Goal: Register for event/course

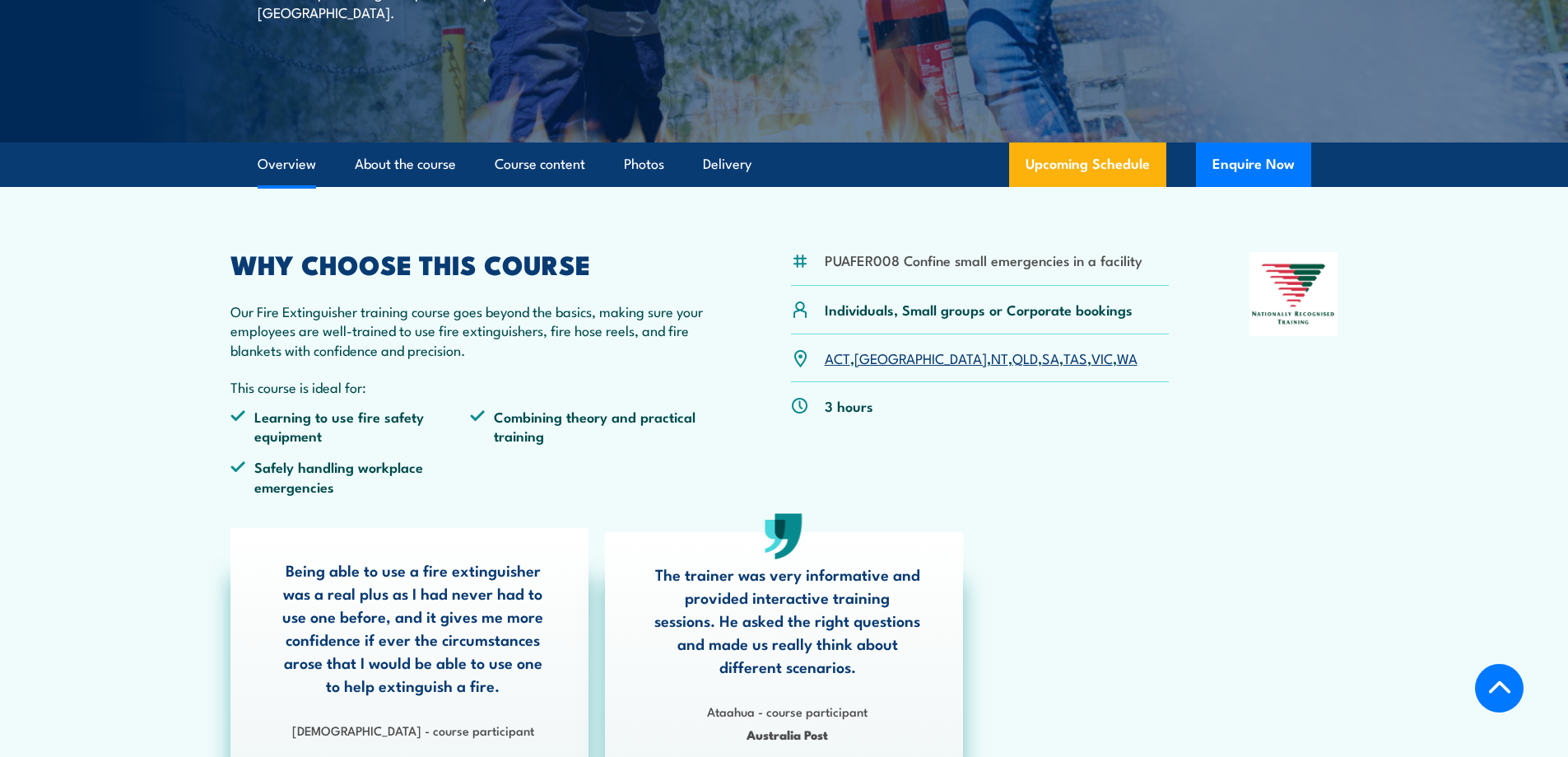
scroll to position [412, 0]
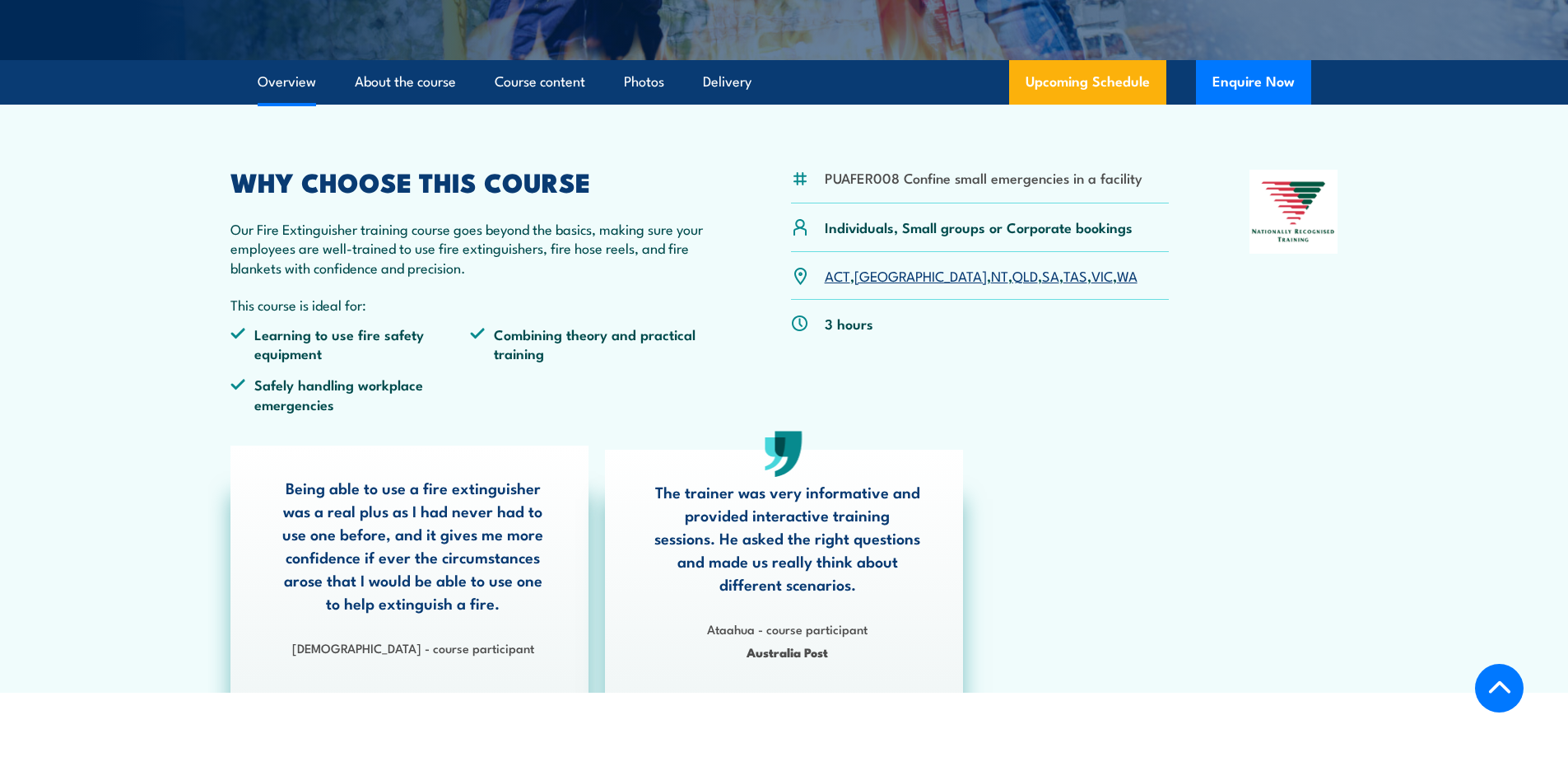
click at [1117, 275] on link "WA" at bounding box center [1127, 274] width 20 height 20
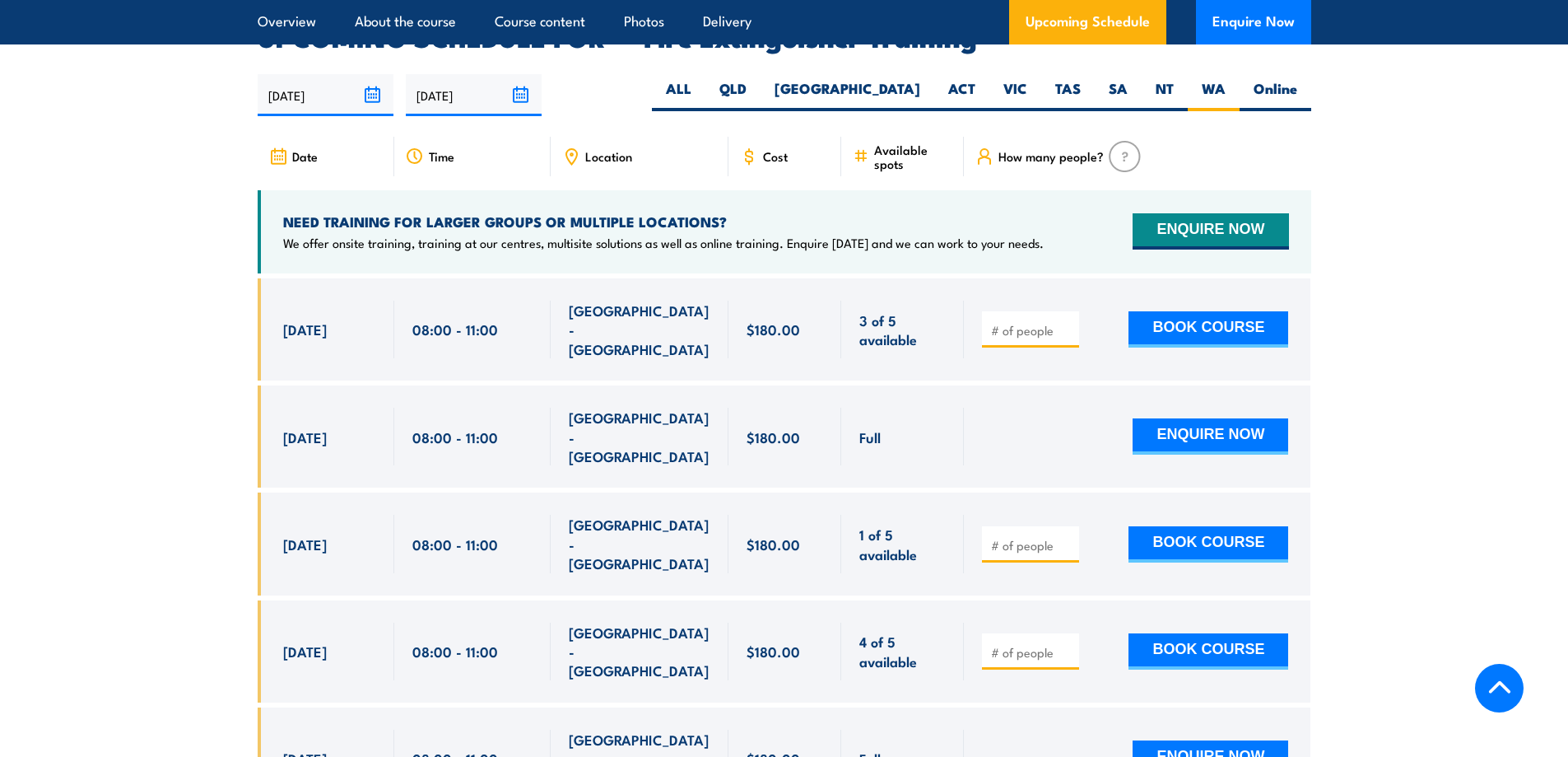
scroll to position [2517, 0]
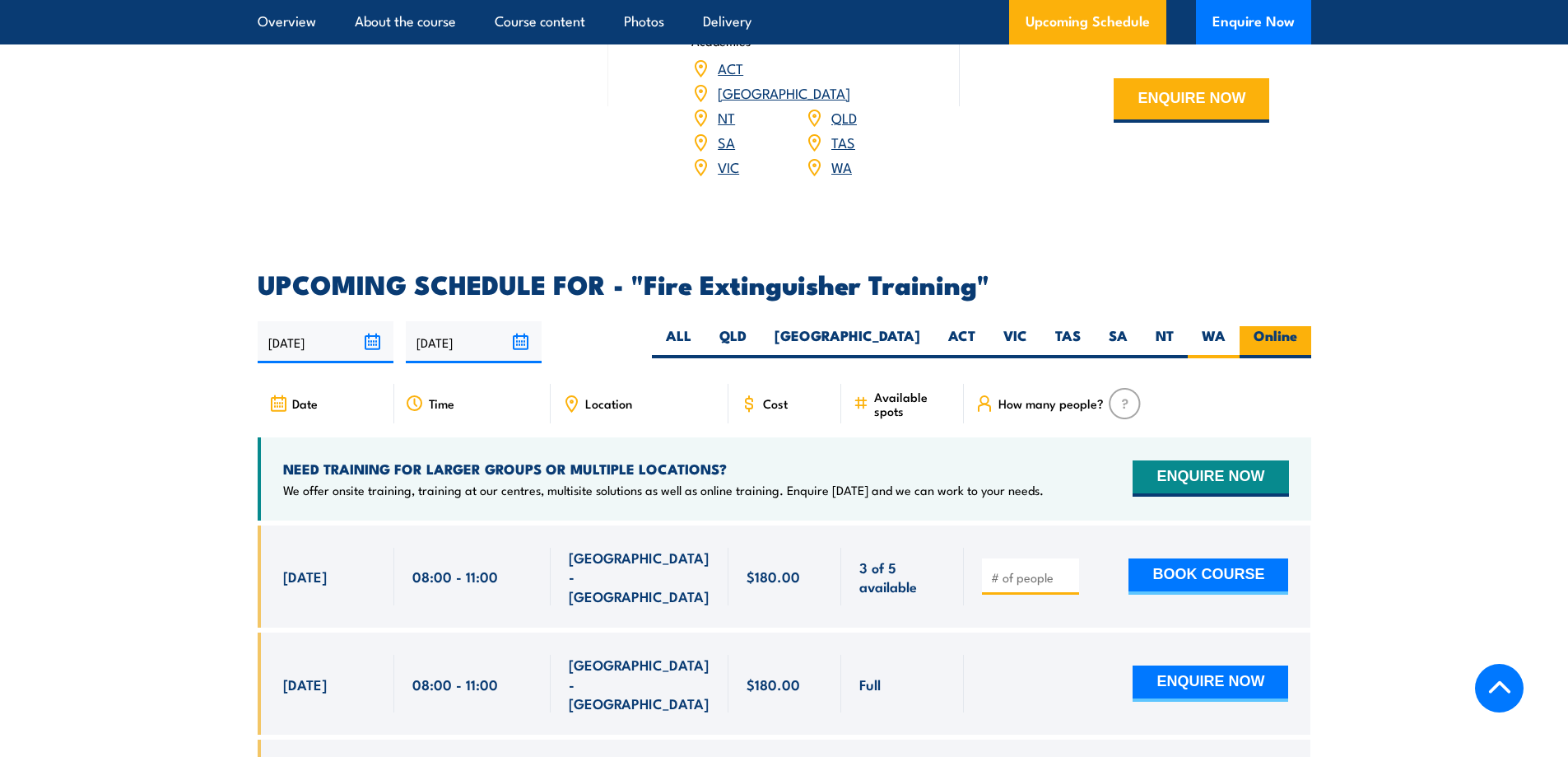
click at [1282, 326] on label "Online" at bounding box center [1275, 342] width 72 height 32
click at [1298, 326] on input "Online" at bounding box center [1302, 331] width 11 height 11
radio input "true"
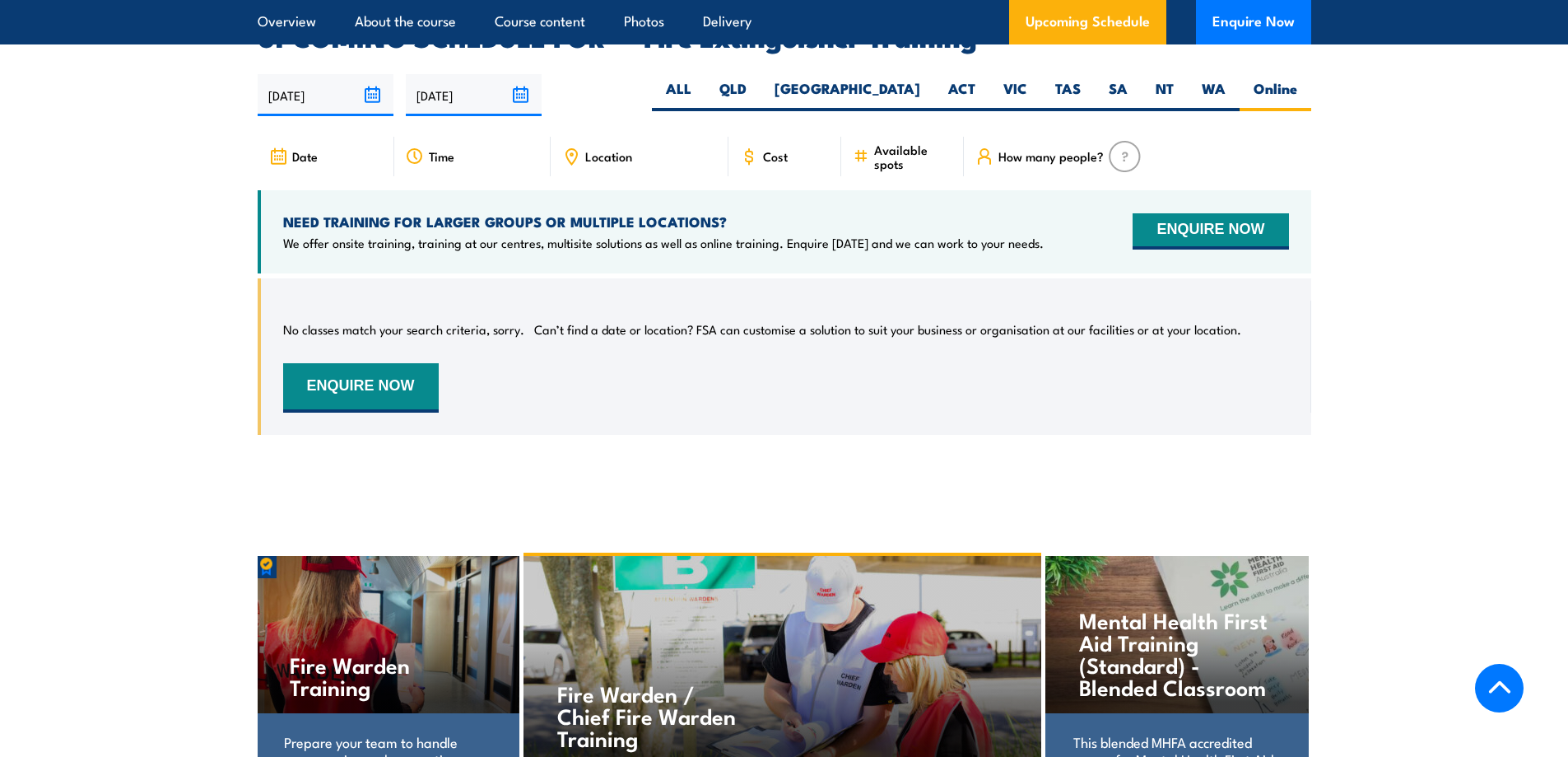
scroll to position [2434, 0]
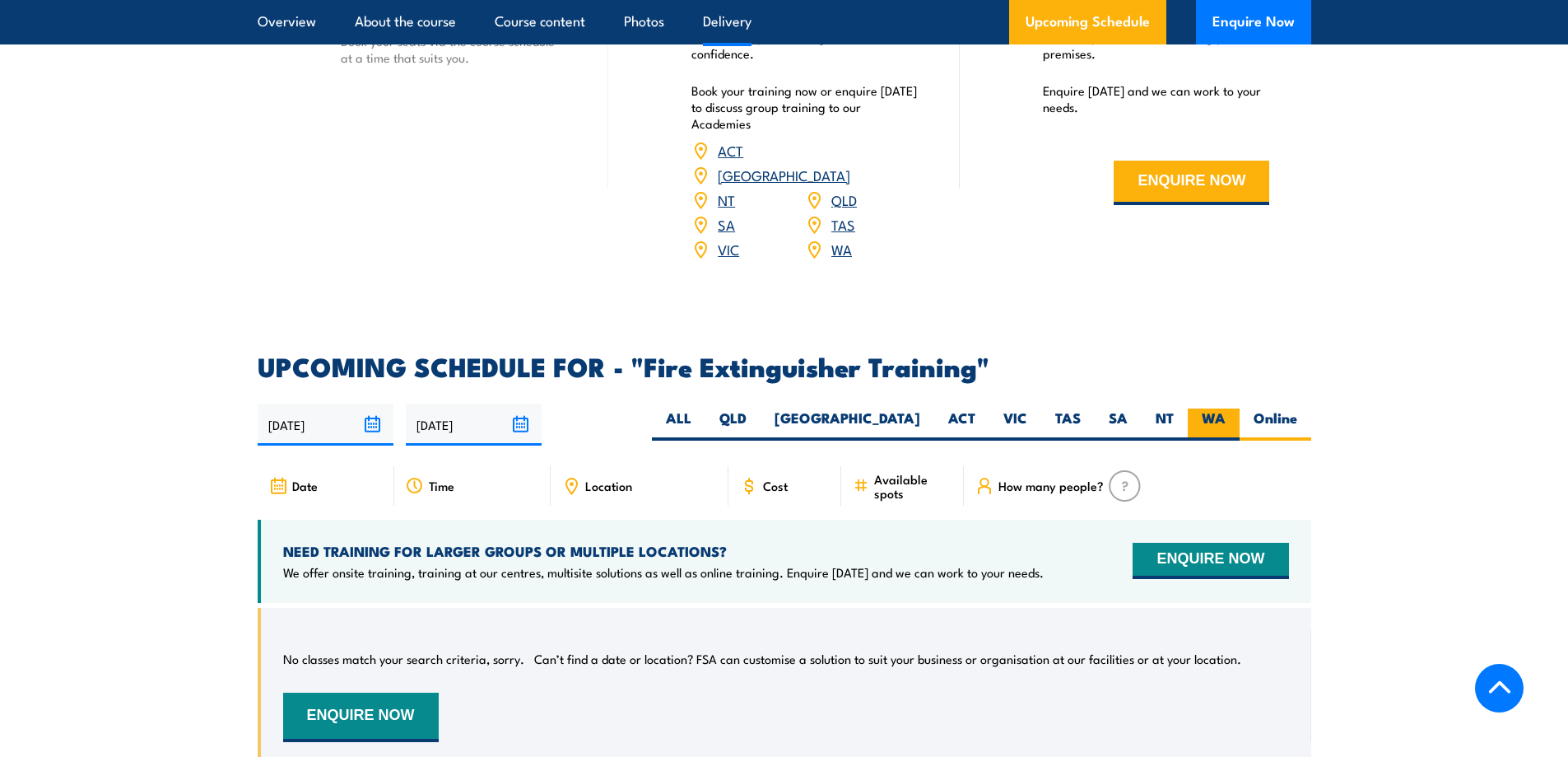
click at [1193, 409] on label "WA" at bounding box center [1213, 424] width 52 height 32
click at [1226, 409] on input "WA" at bounding box center [1230, 414] width 11 height 11
radio input "true"
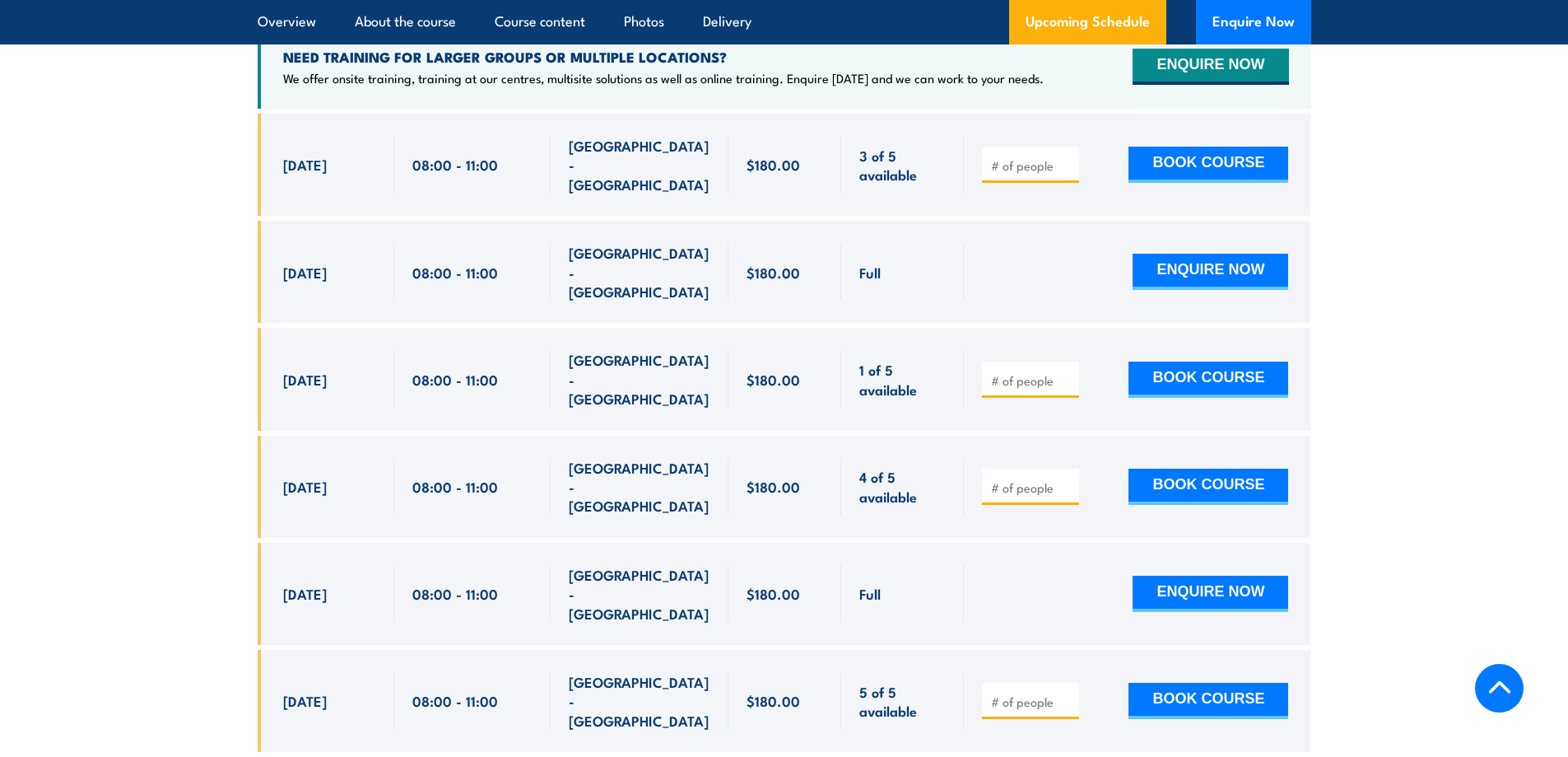
scroll to position [2599, 0]
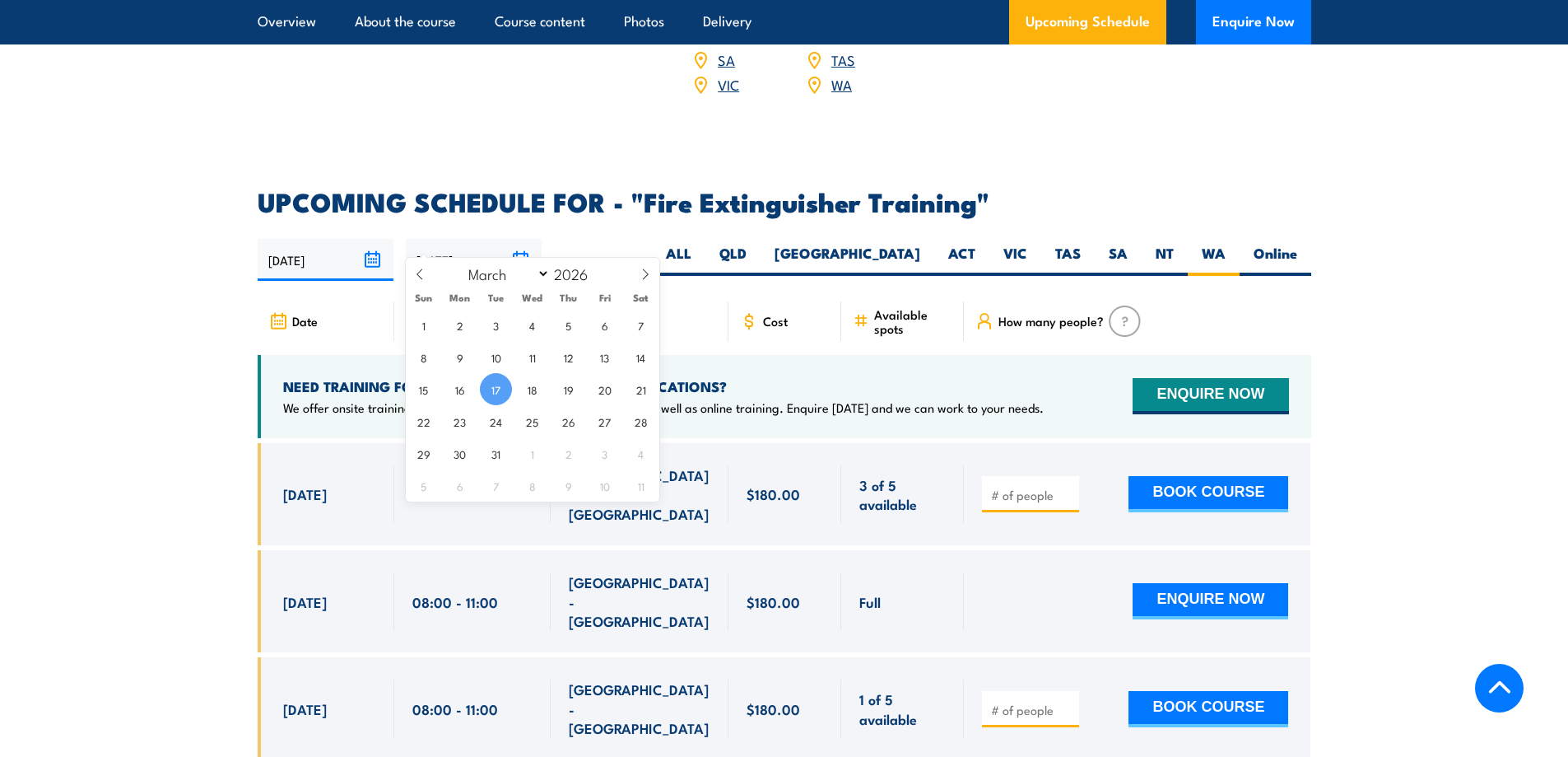
click at [514, 239] on input "[DATE]" at bounding box center [474, 260] width 136 height 42
click at [573, 268] on input "2026" at bounding box center [576, 273] width 55 height 20
click at [589, 270] on input "2026" at bounding box center [576, 273] width 55 height 20
click at [644, 276] on icon at bounding box center [645, 274] width 12 height 12
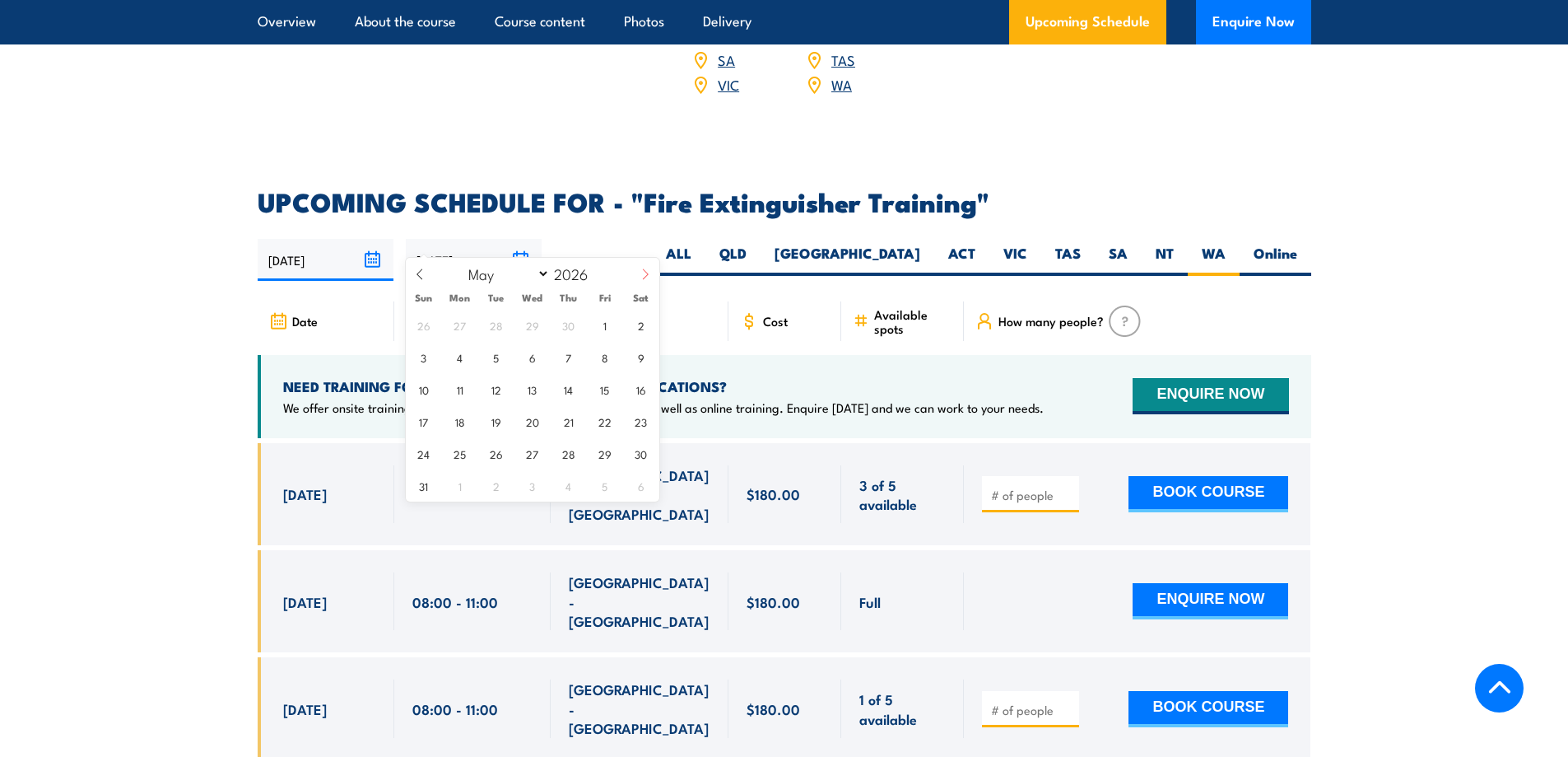
click at [644, 276] on icon at bounding box center [645, 274] width 12 height 12
select select "5"
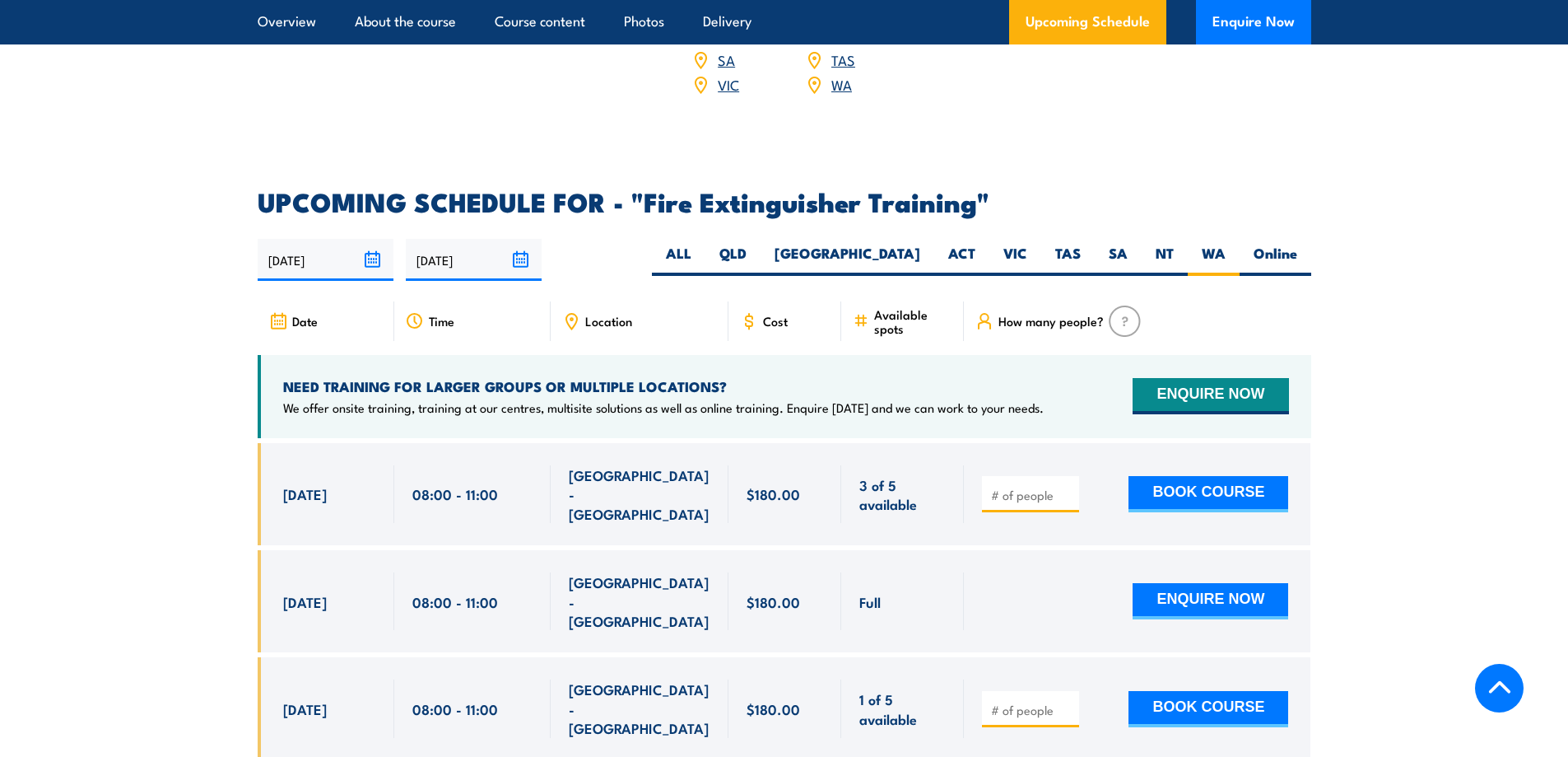
click at [151, 266] on section "UPCOMING SCHEDULE FOR - "Fire Extinguisher Training" 18/09/2025 17/03/2026" at bounding box center [784, 701] width 1568 height 1025
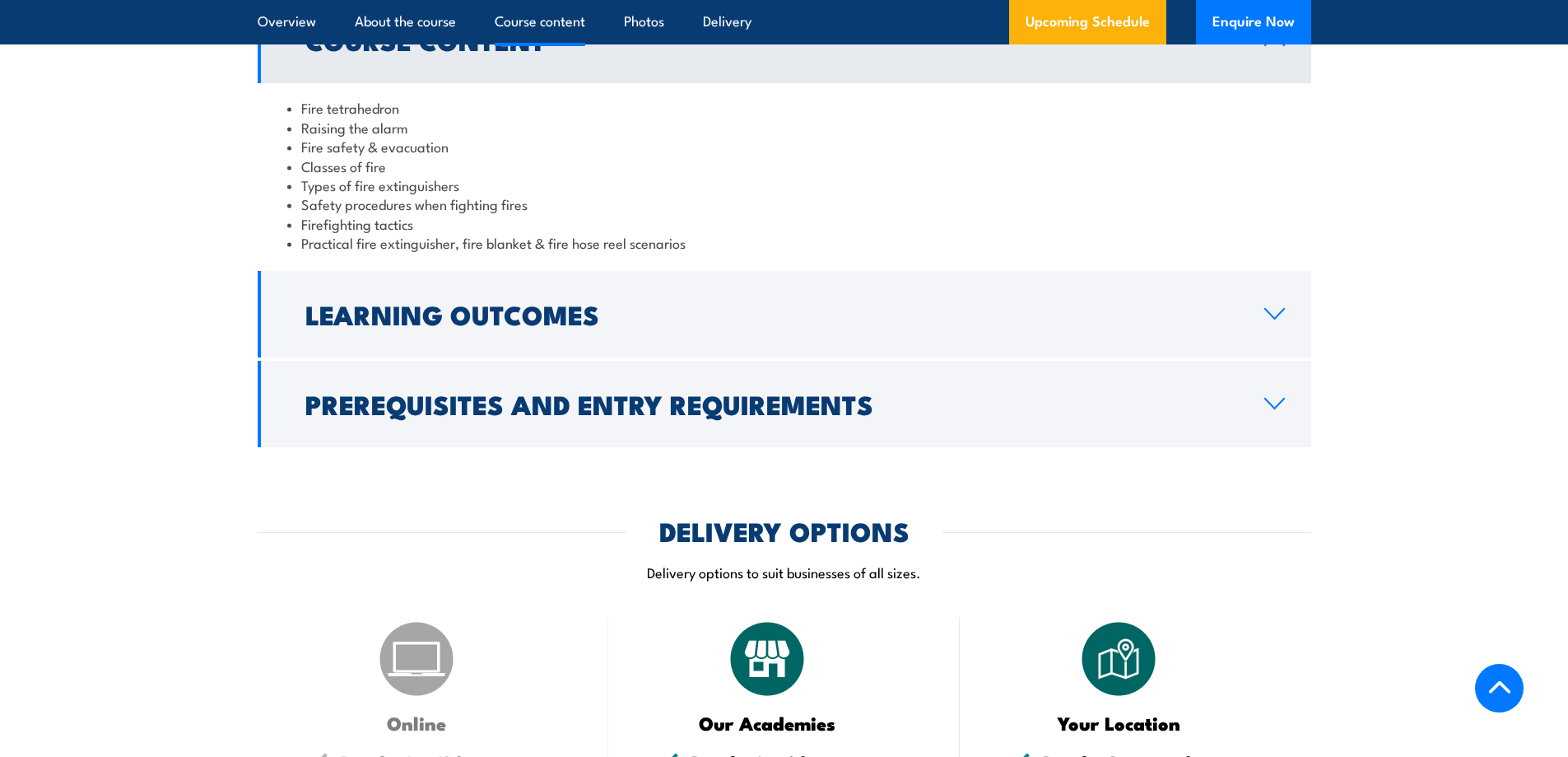
scroll to position [1199, 0]
